Goal: Information Seeking & Learning: Learn about a topic

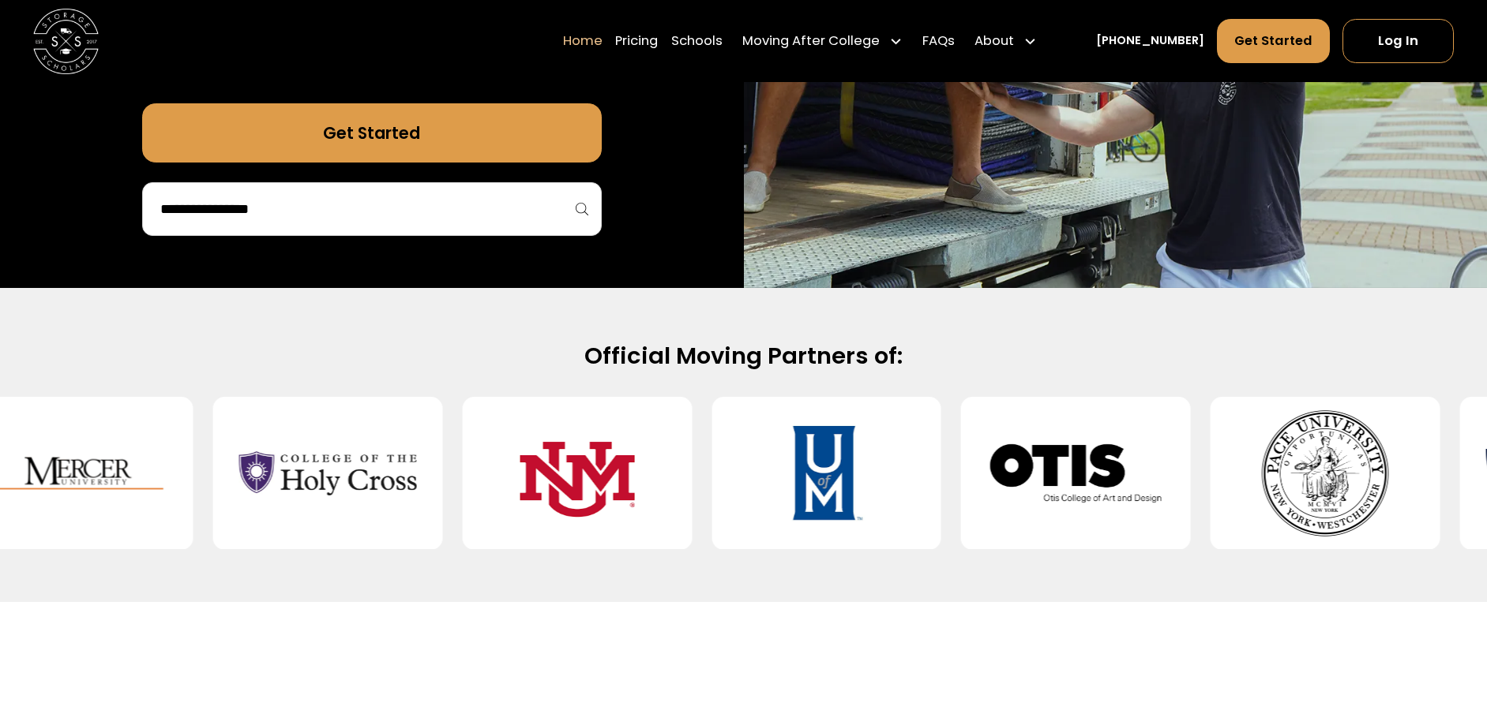
scroll to position [474, 0]
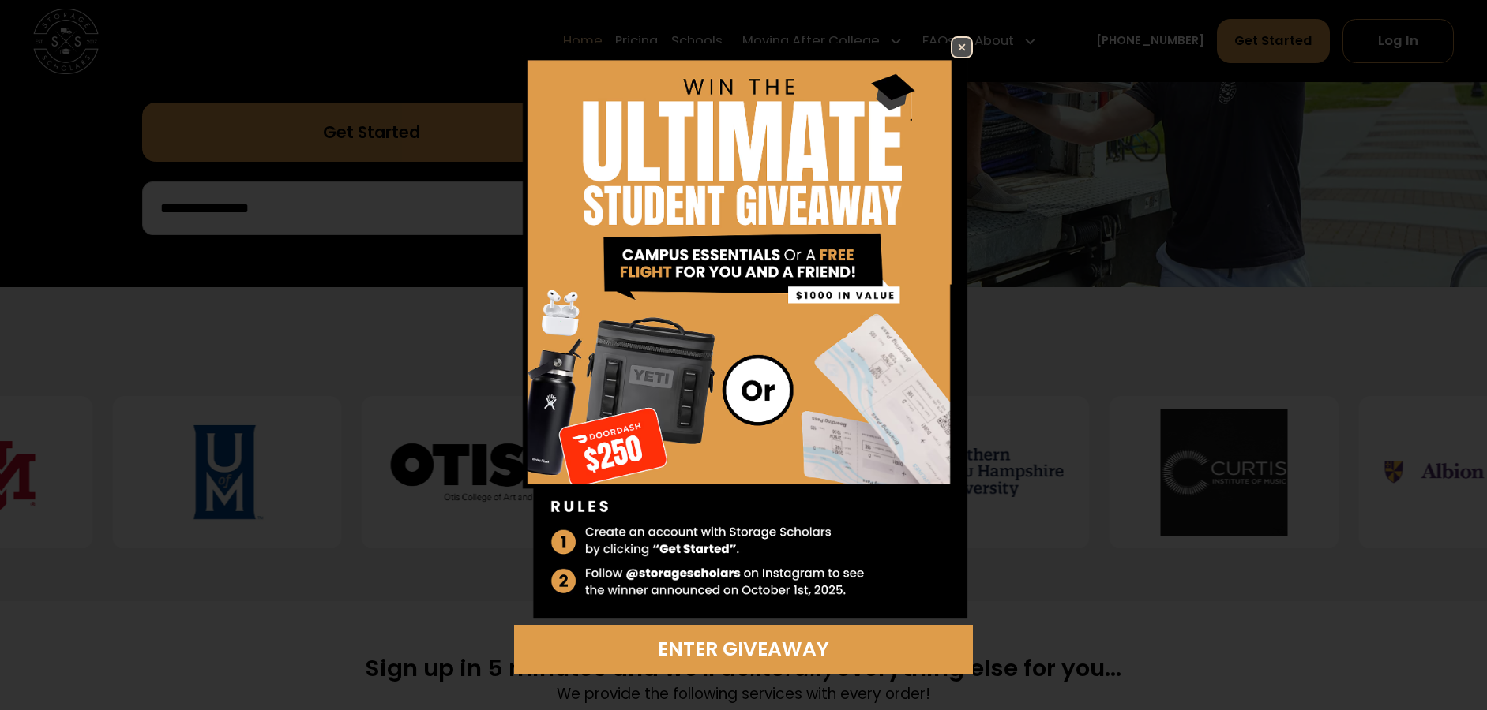
click at [966, 51] on img at bounding box center [961, 47] width 19 height 19
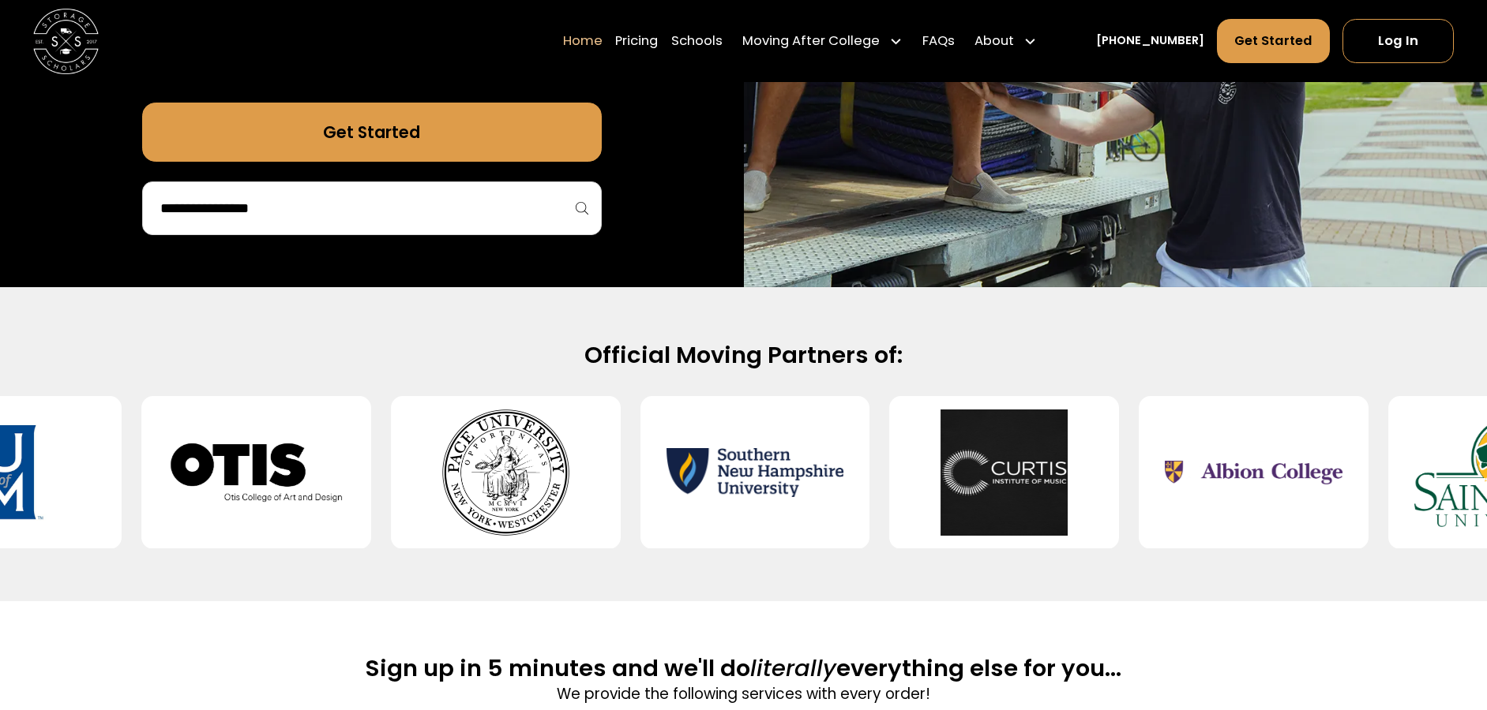
click at [469, 204] on input "search" at bounding box center [372, 208] width 426 height 27
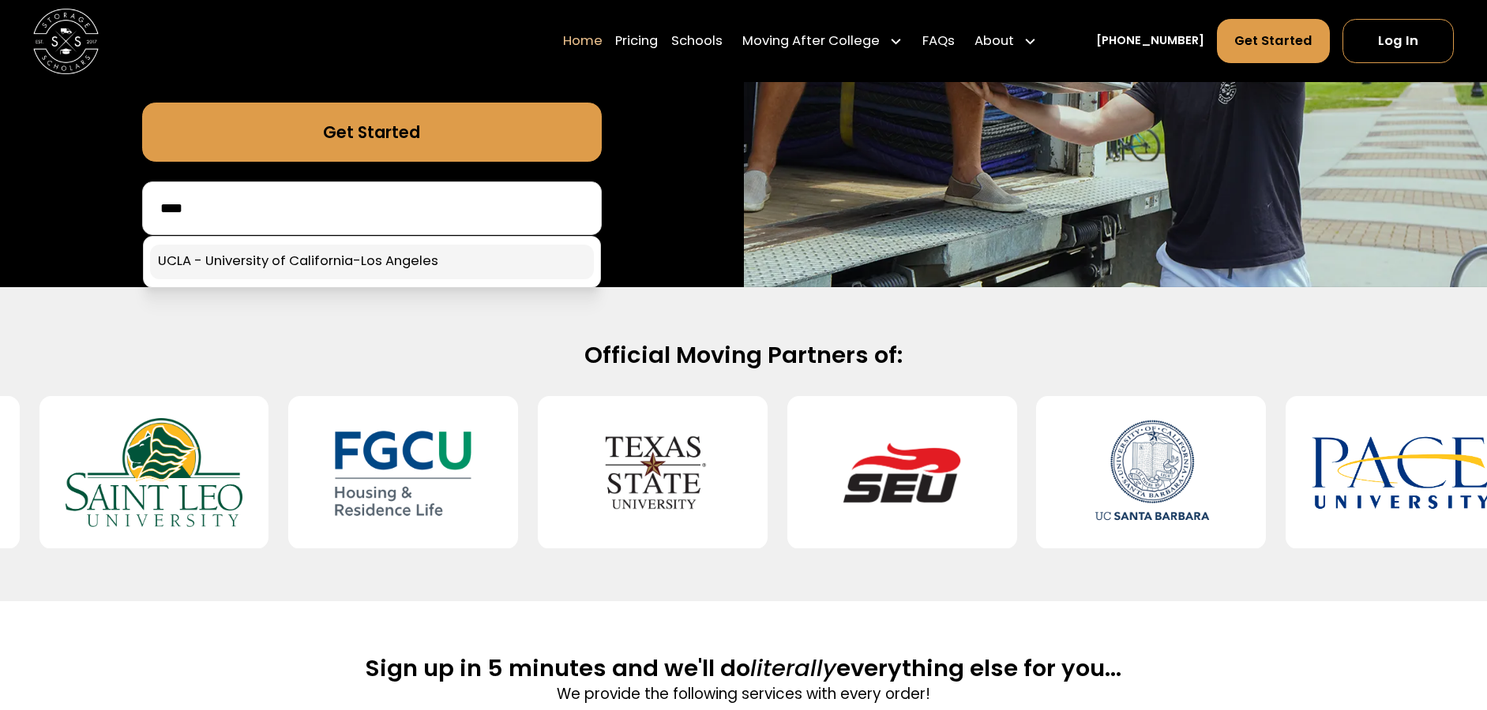
type input "****"
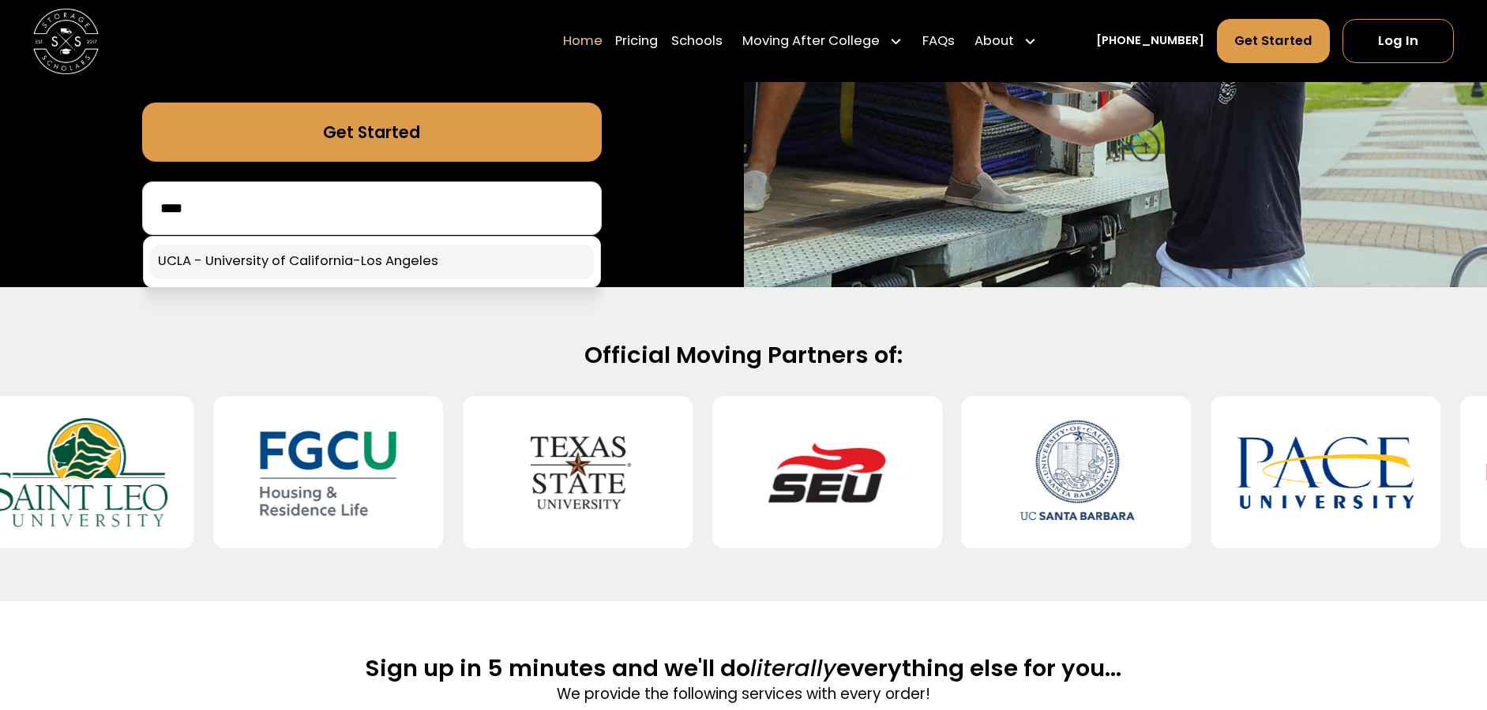
click at [415, 277] on link at bounding box center [372, 262] width 444 height 35
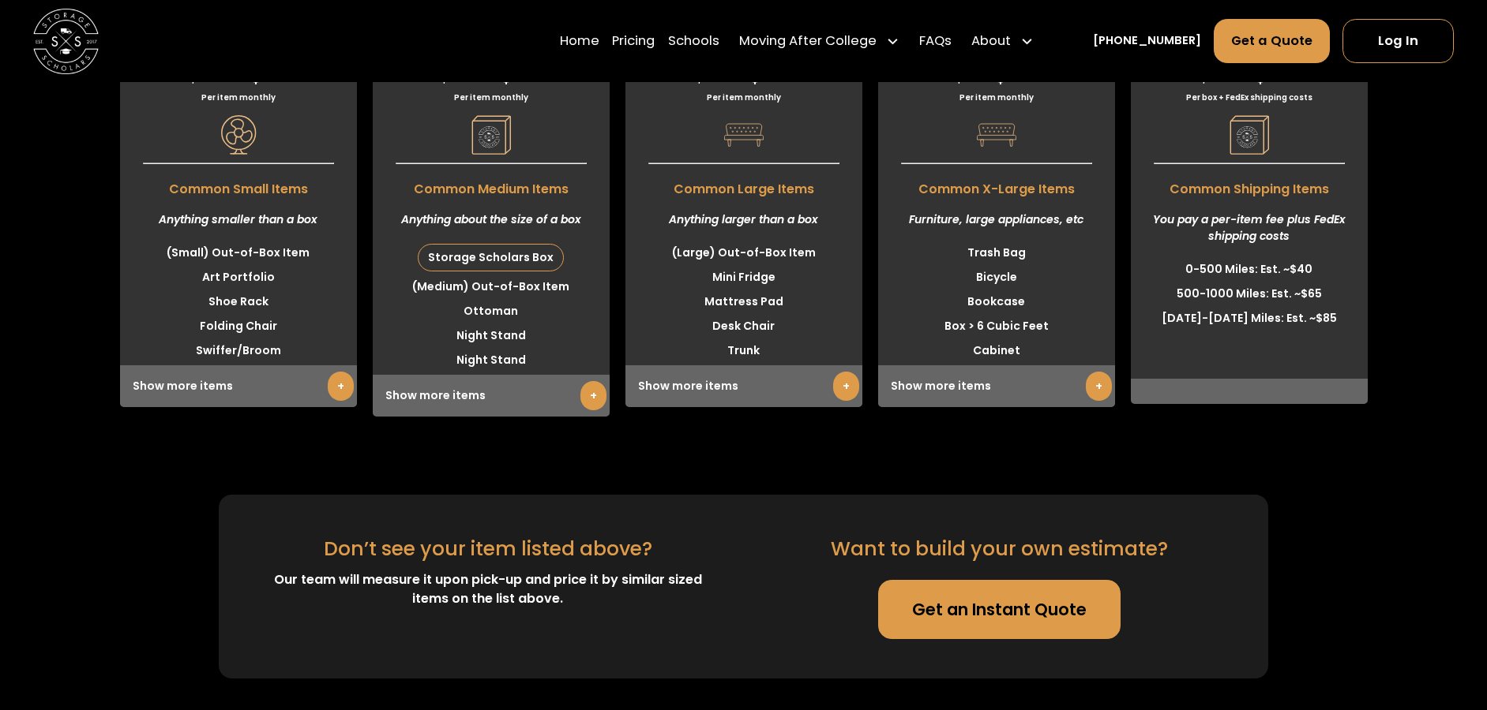
scroll to position [5052, 0]
click at [838, 373] on link "+" at bounding box center [846, 387] width 26 height 29
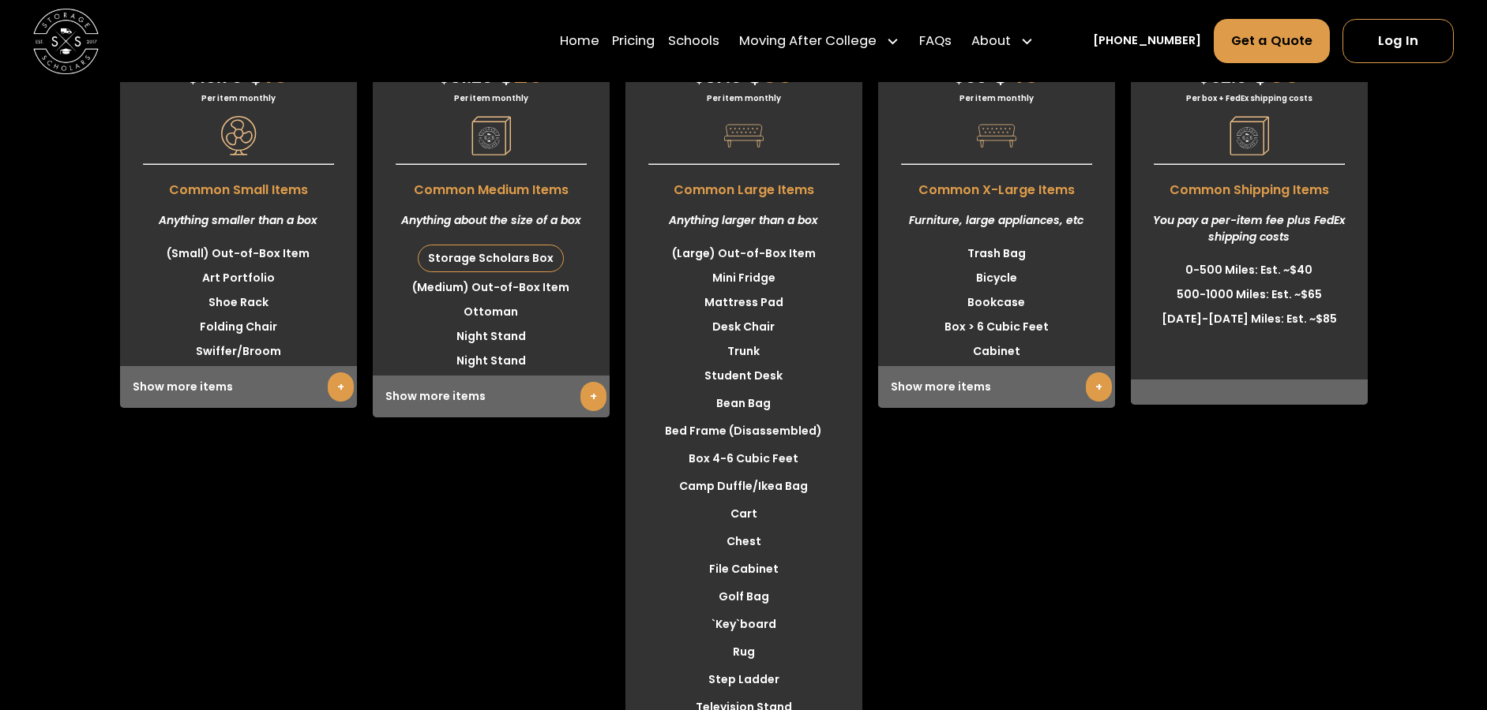
click at [593, 382] on link "+" at bounding box center [593, 396] width 26 height 29
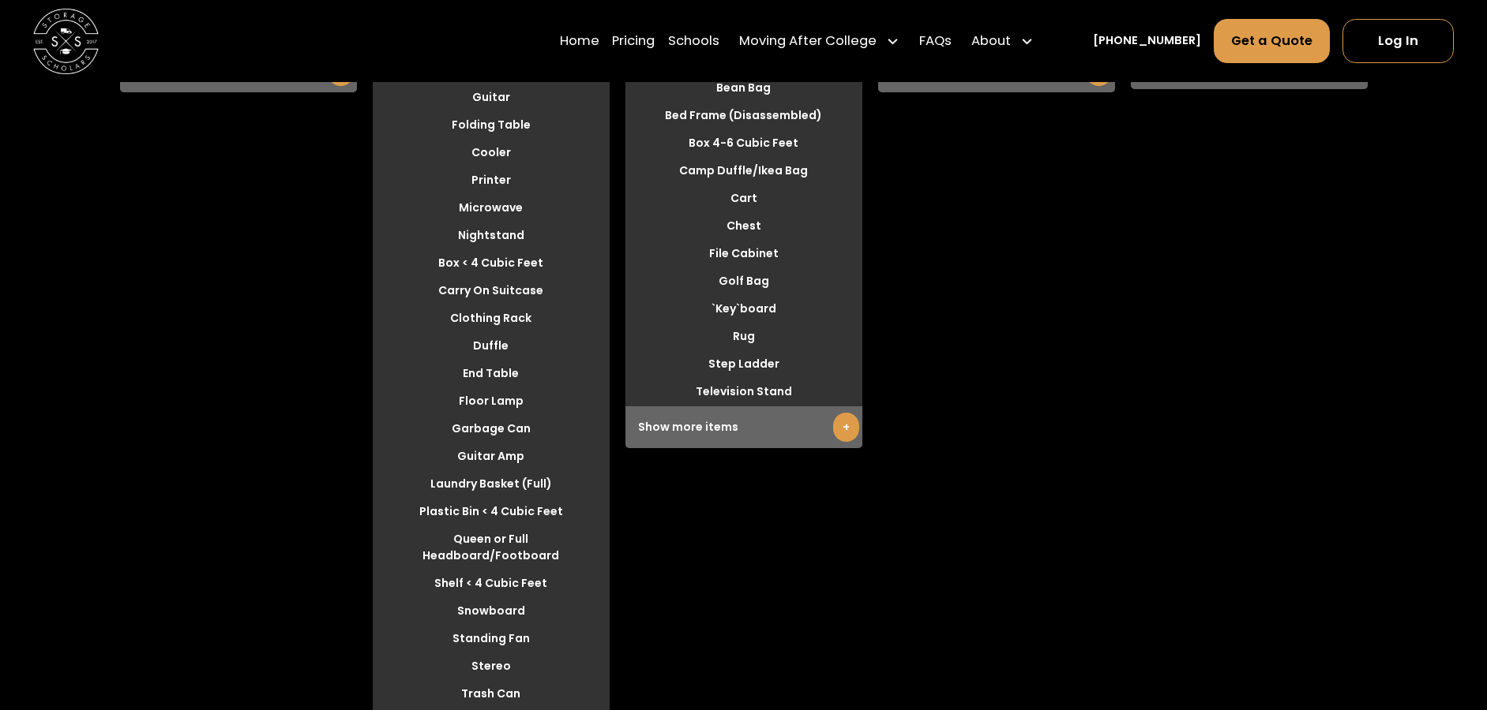
scroll to position [5605, 0]
